Goal: Find specific page/section: Find specific page/section

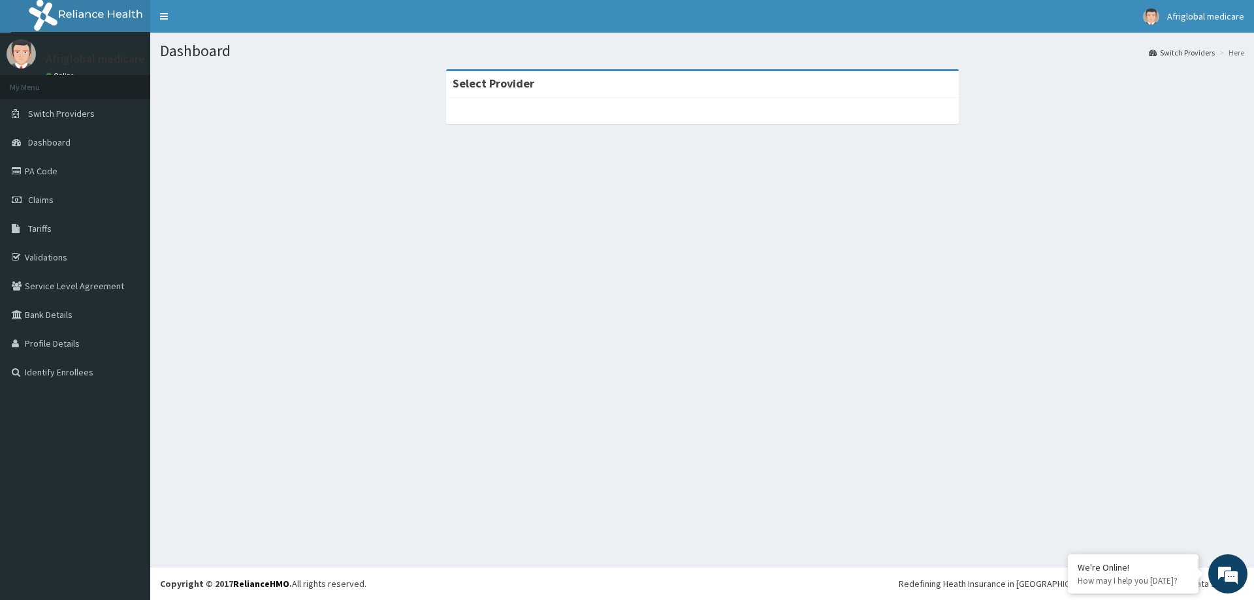
click at [692, 115] on div at bounding box center [702, 111] width 513 height 26
click at [40, 173] on link "PA Code" at bounding box center [75, 171] width 150 height 29
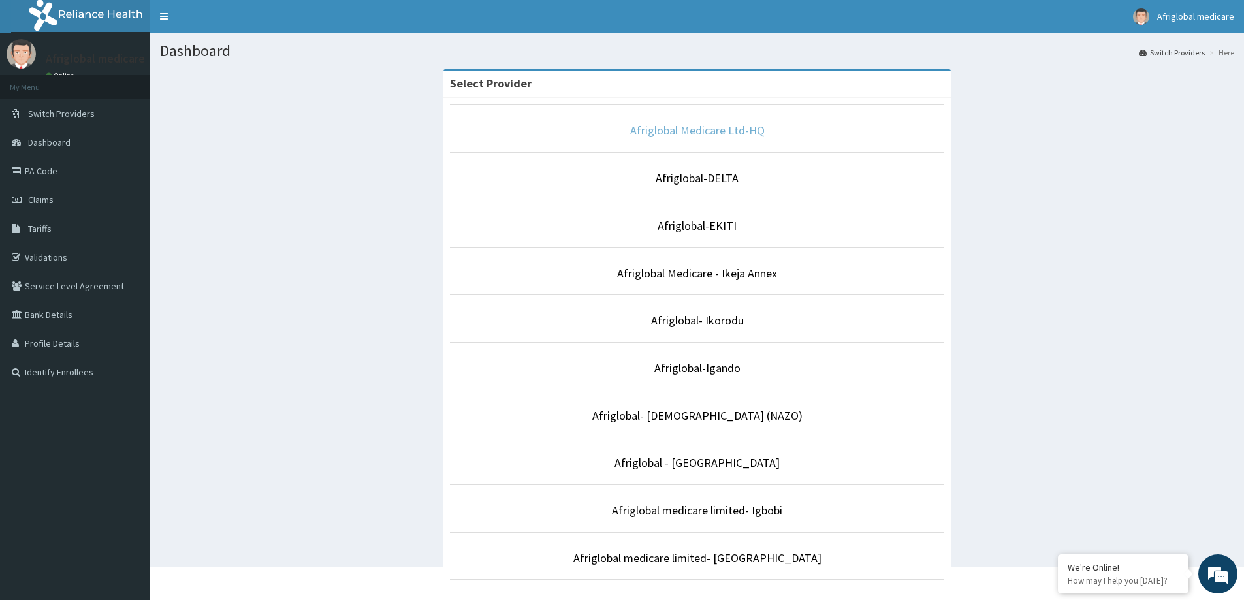
click at [742, 130] on link "Afriglobal Medicare Ltd-HQ" at bounding box center [697, 130] width 135 height 15
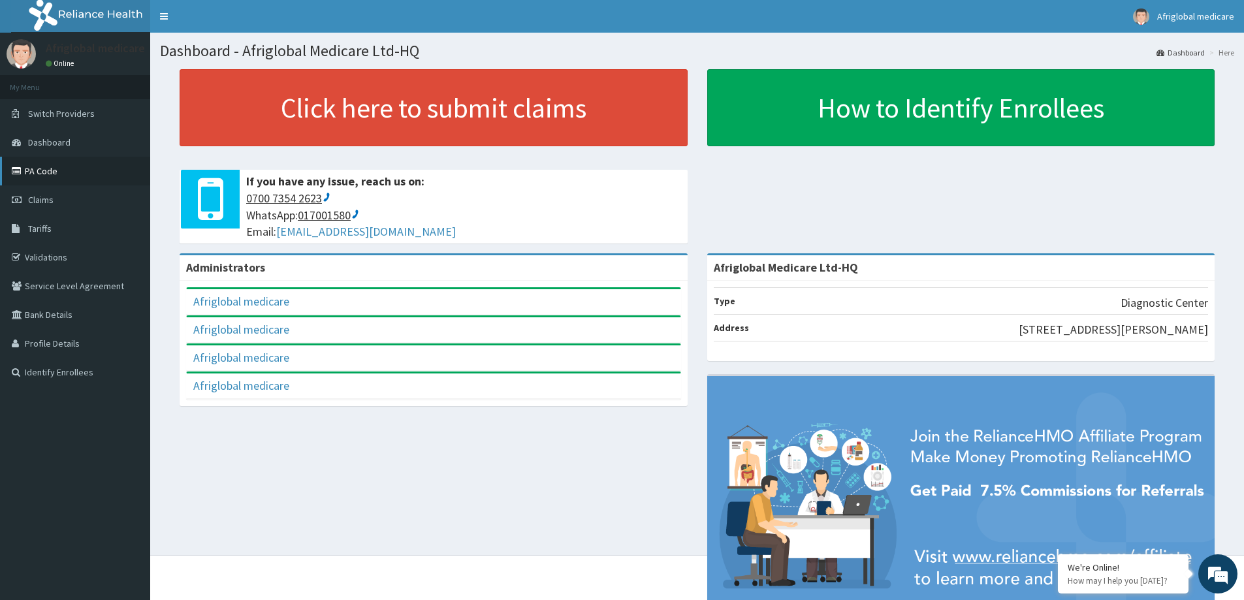
click at [71, 174] on link "PA Code" at bounding box center [75, 171] width 150 height 29
